Goal: Information Seeking & Learning: Learn about a topic

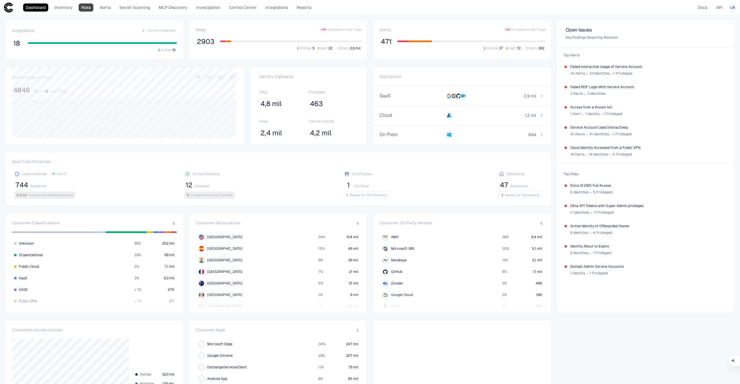
click at [86, 9] on link "Risks" at bounding box center [86, 7] width 15 height 8
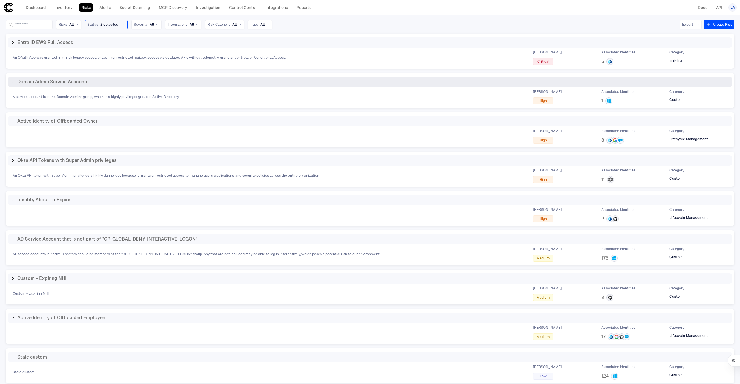
click at [100, 86] on div "Domain Admin Service Accounts" at bounding box center [370, 82] width 724 height 10
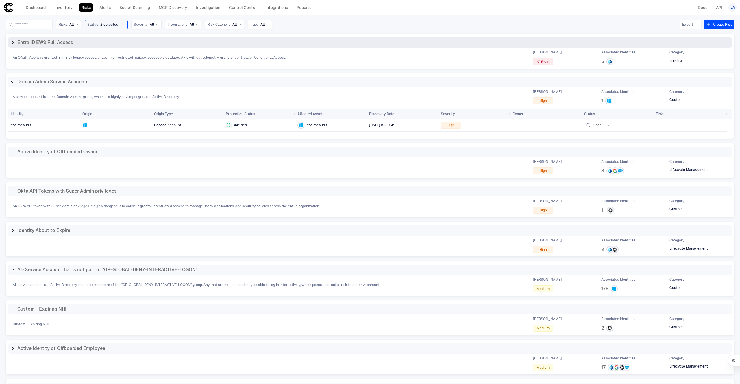
click at [71, 44] on span "Entra ID EWS Full Access" at bounding box center [45, 43] width 56 height 6
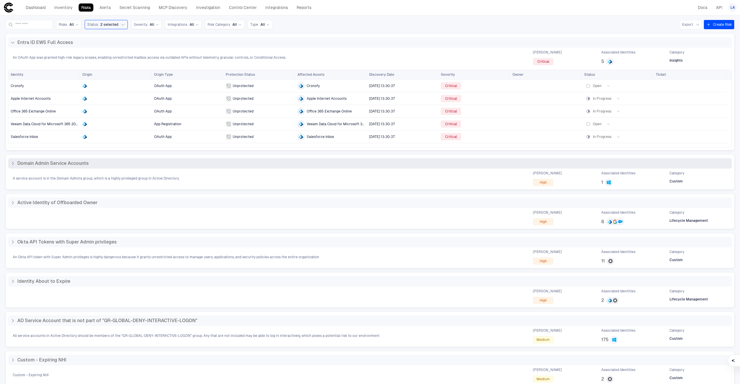
scroll to position [1, 0]
click at [16, 162] on div "Domain Admin Service Accounts" at bounding box center [49, 162] width 78 height 6
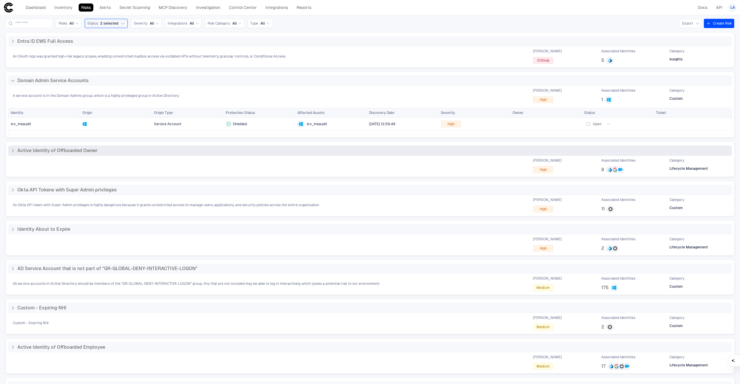
click at [13, 152] on icon at bounding box center [12, 150] width 5 height 5
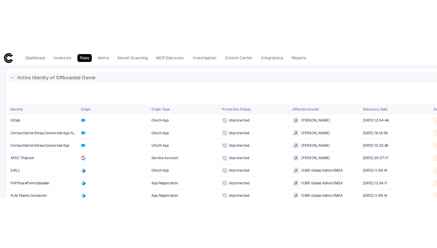
scroll to position [94, 0]
